Goal: Task Accomplishment & Management: Use online tool/utility

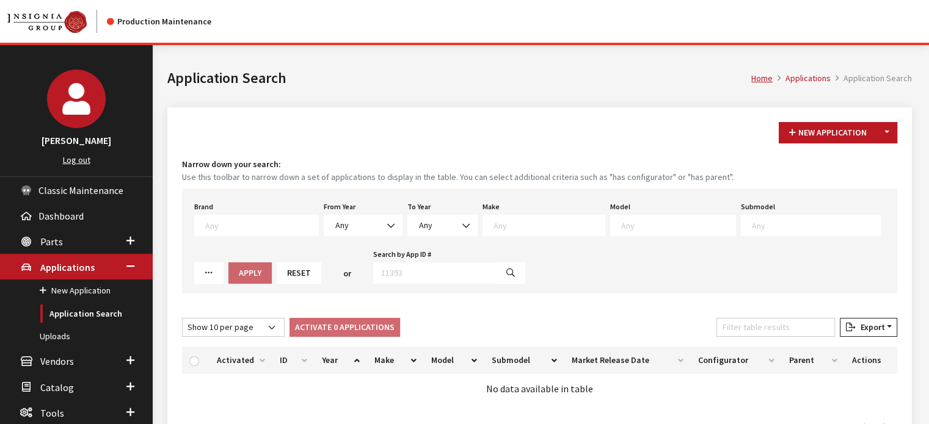
drag, startPoint x: 357, startPoint y: 202, endPoint x: 357, endPoint y: 219, distance: 16.5
click at [357, 202] on div "From Year Any 2026 2025 2024 2023 2022 2021 2020 2019 2018 2017 2016 2015 2014 …" at bounding box center [363, 217] width 84 height 38
click at [356, 219] on span "Any" at bounding box center [363, 225] width 63 height 13
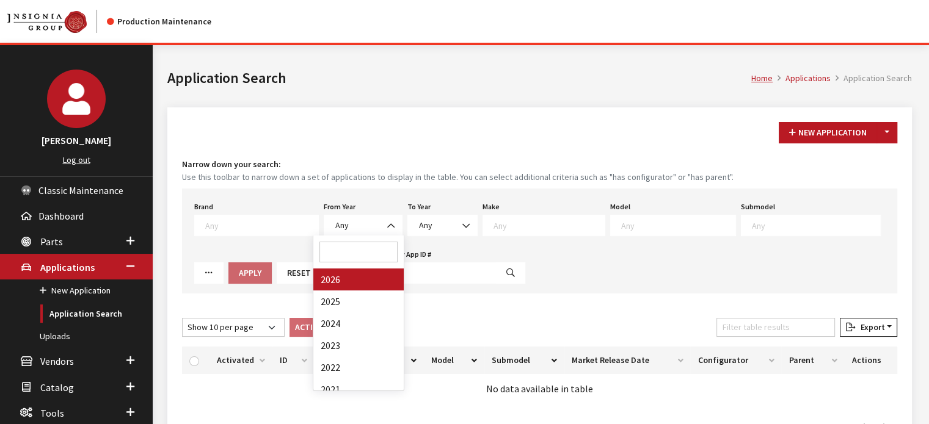
drag, startPoint x: 371, startPoint y: 282, endPoint x: 533, endPoint y: 222, distance: 172.0
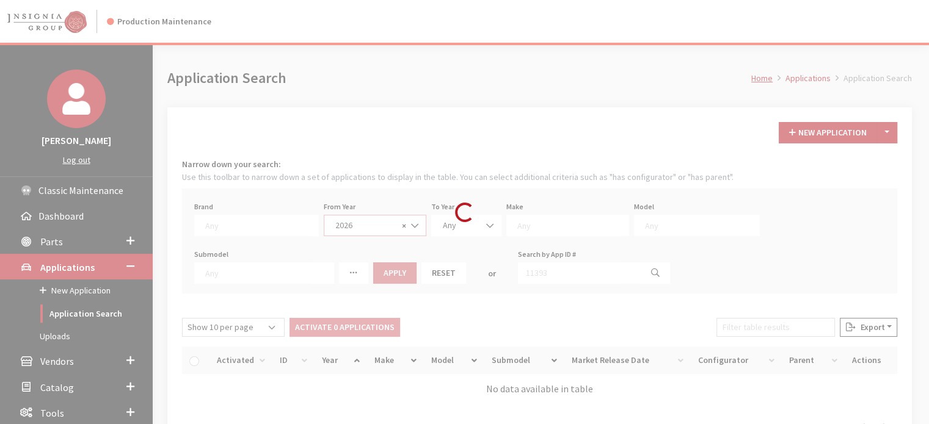
select select "2026"
select select
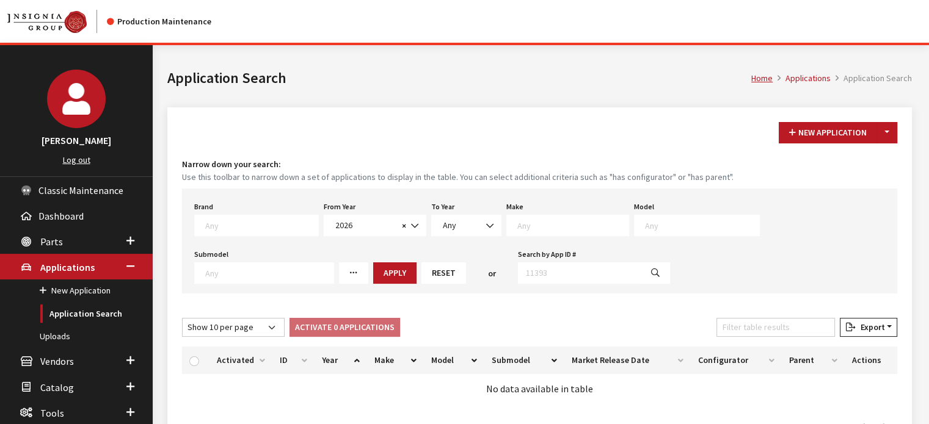
click at [528, 227] on textarea "Search" at bounding box center [572, 225] width 111 height 11
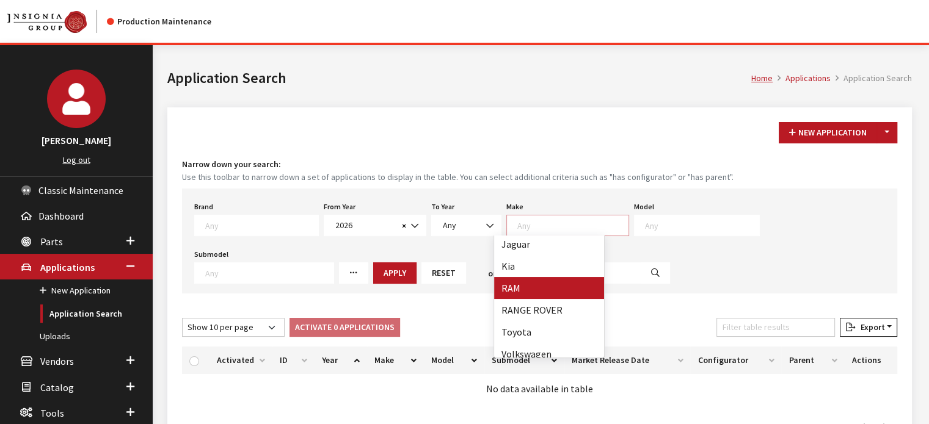
scroll to position [208, 0]
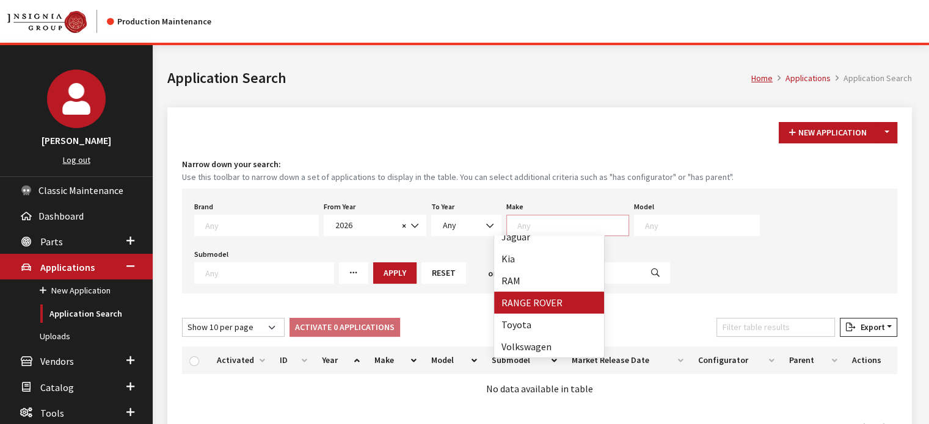
select select "66"
select select
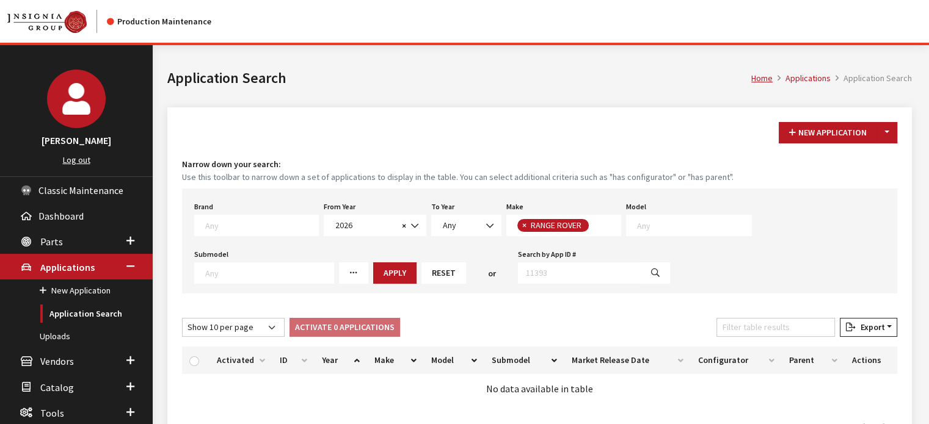
scroll to position [136, 0]
click at [693, 231] on span at bounding box center [689, 225] width 126 height 21
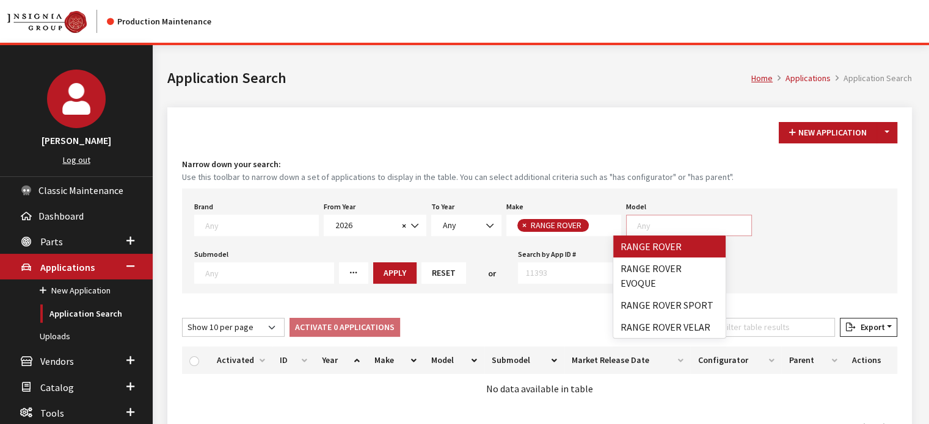
scroll to position [1, 0]
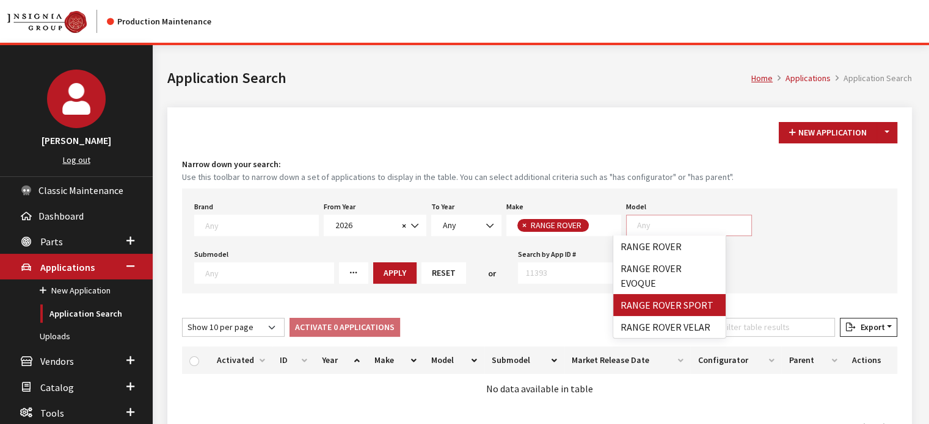
select select "1350"
select select
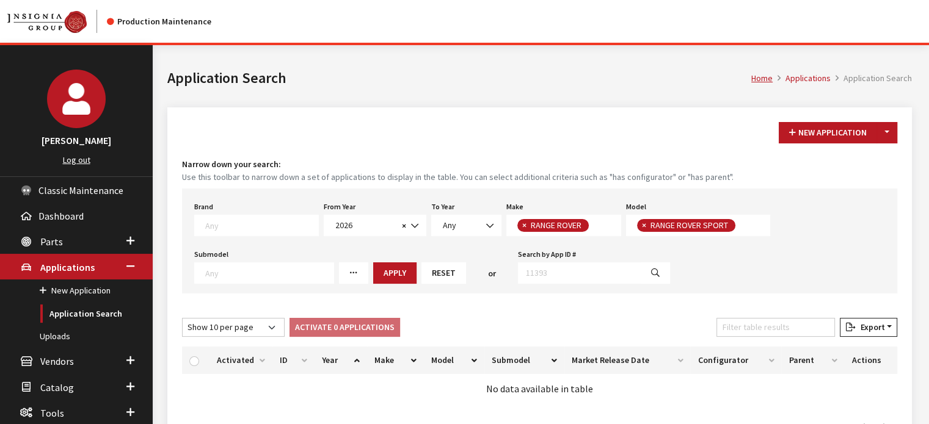
scroll to position [11, 0]
click at [400, 270] on button "Apply" at bounding box center [394, 273] width 43 height 21
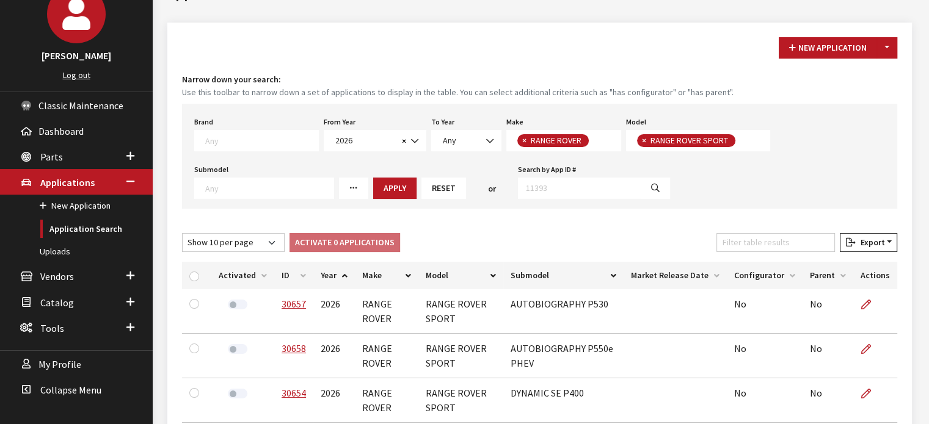
scroll to position [305, 0]
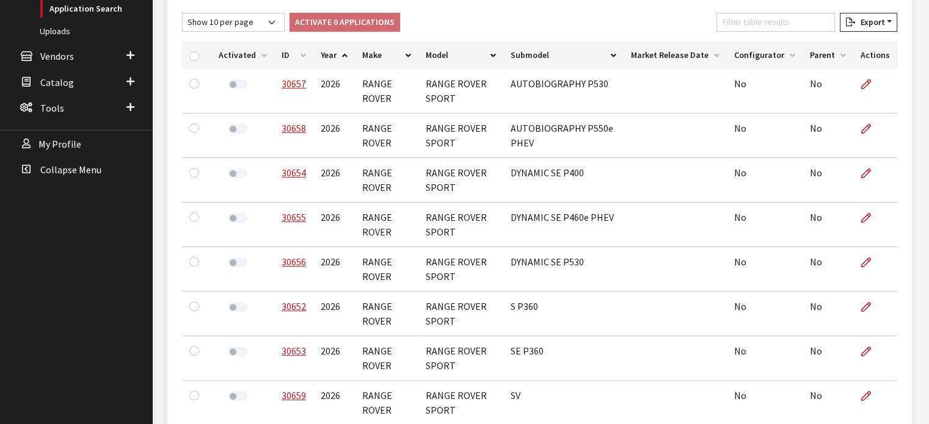
click at [287, 56] on th "ID" at bounding box center [293, 55] width 39 height 27
